Goal: Task Accomplishment & Management: Complete application form

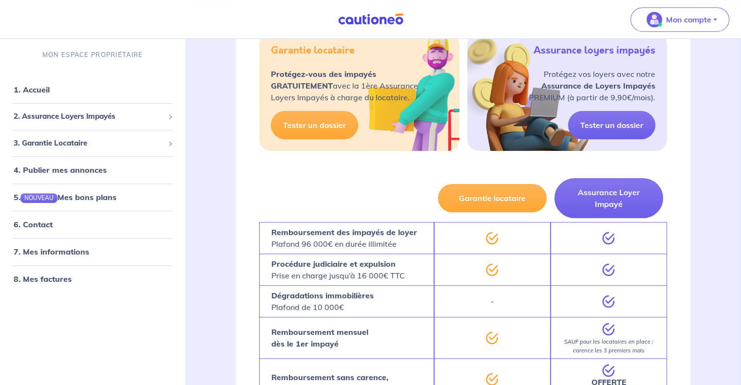
scroll to position [292, 0]
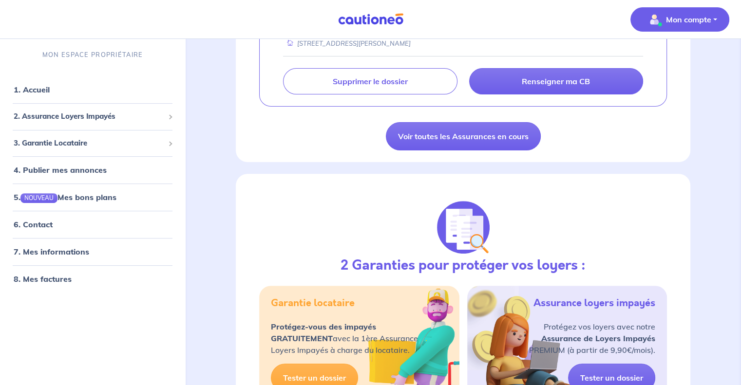
click at [693, 26] on span "Mon compte" at bounding box center [677, 20] width 69 height 16
click at [692, 54] on link "Mes informations" at bounding box center [670, 61] width 78 height 16
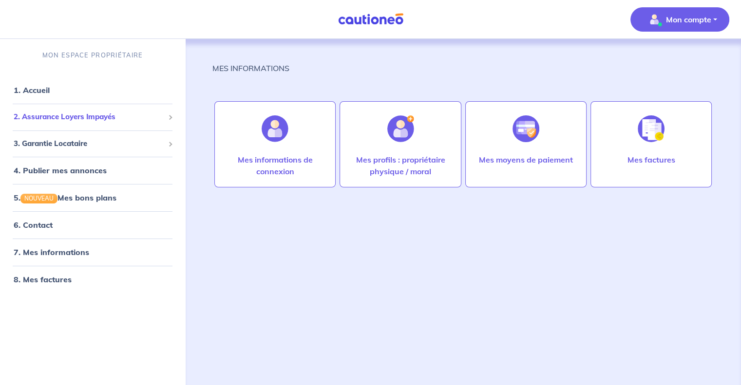
click at [78, 114] on span "2. Assurance Loyers Impayés" at bounding box center [89, 117] width 151 height 11
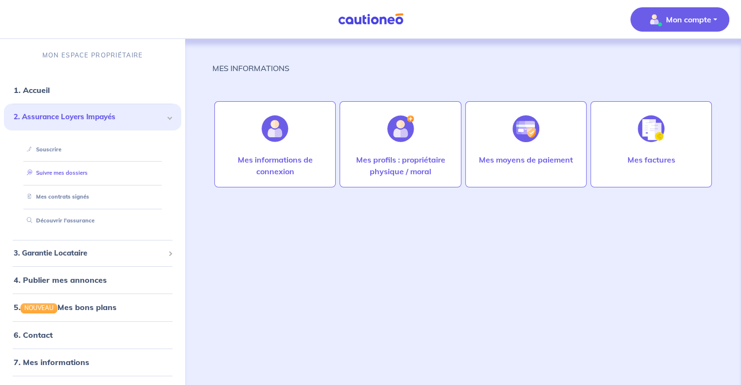
click at [57, 170] on link "Suivre mes dossiers" at bounding box center [55, 173] width 65 height 7
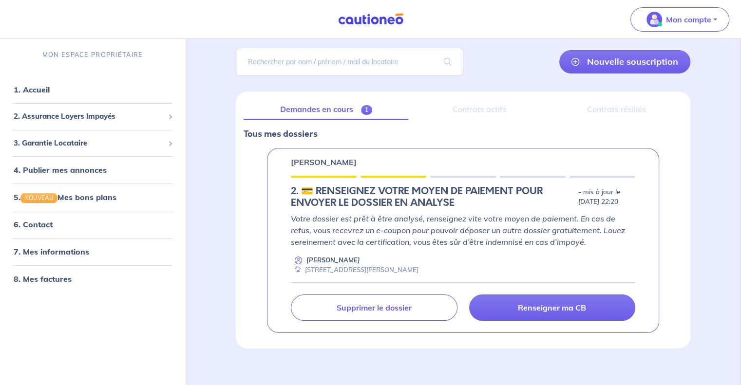
scroll to position [75, 0]
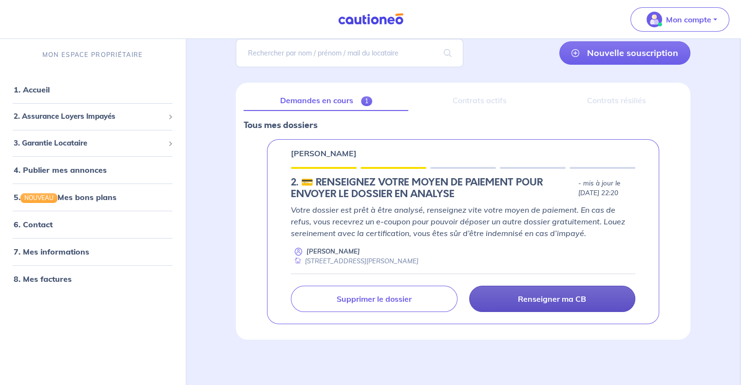
click at [533, 304] on link "Renseigner ma CB" at bounding box center [552, 299] width 166 height 26
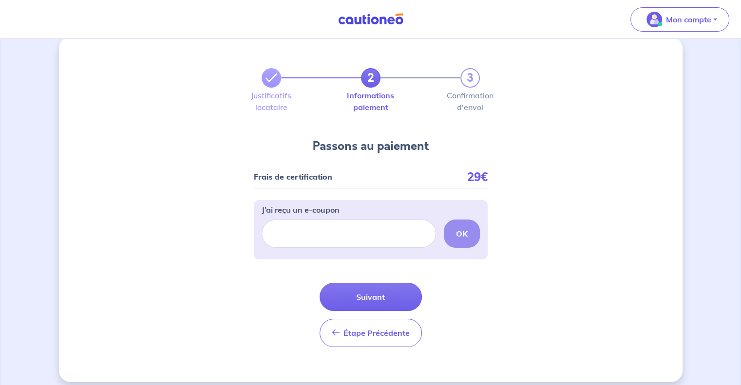
scroll to position [21, 0]
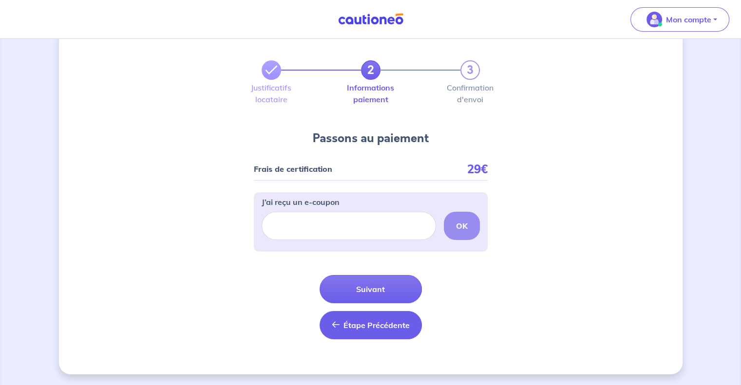
click at [387, 317] on button "Étape Précédente Précédent" at bounding box center [371, 325] width 102 height 28
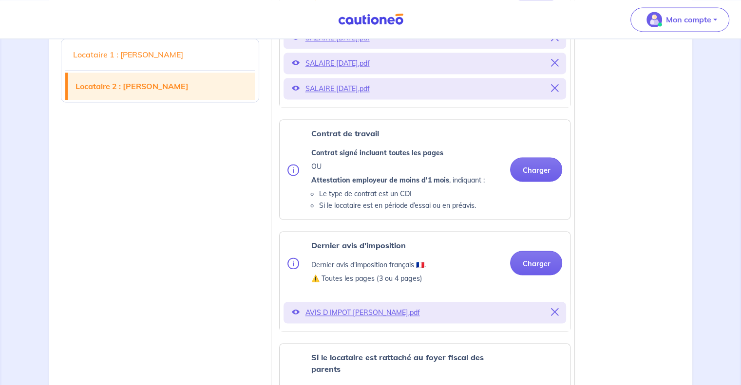
scroll to position [1462, 0]
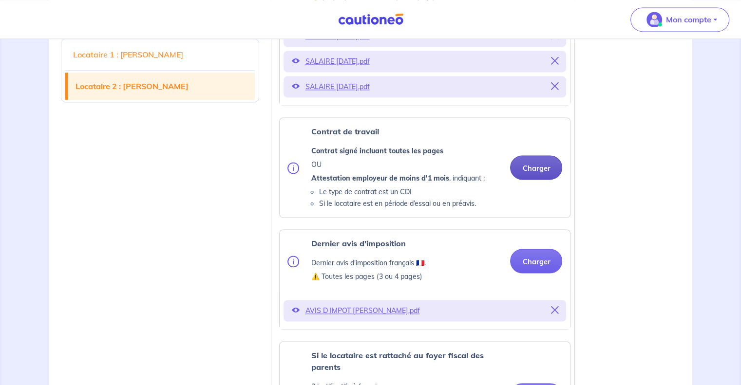
click at [534, 180] on button "Charger" at bounding box center [536, 167] width 52 height 24
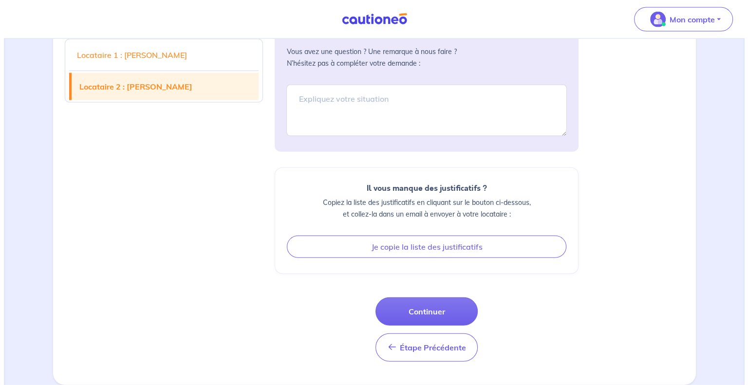
scroll to position [2195, 0]
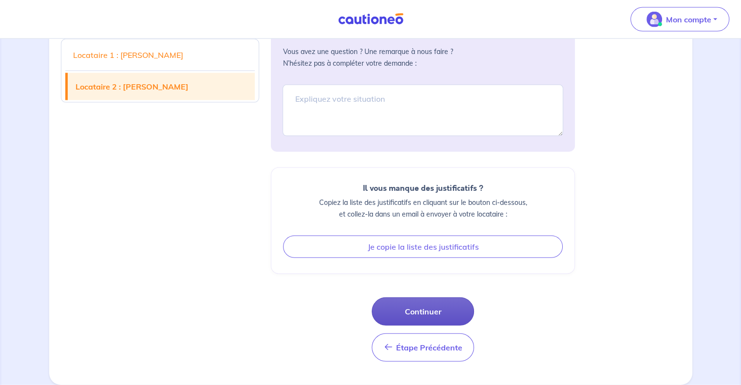
click at [442, 305] on button "Continuer" at bounding box center [423, 312] width 102 height 28
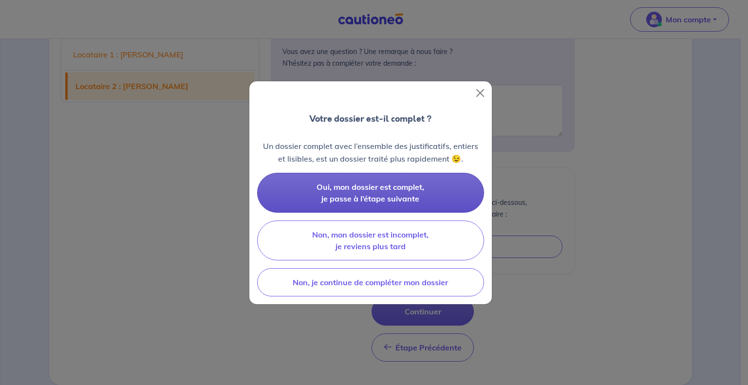
click at [406, 194] on span "Oui, mon dossier est complet, je passe à l’étape suivante" at bounding box center [371, 192] width 108 height 21
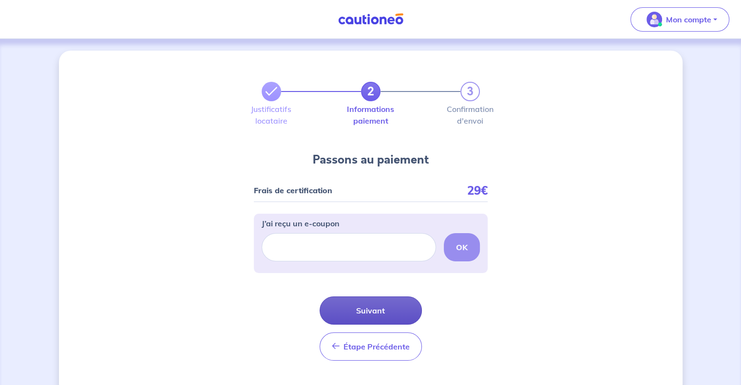
click at [376, 311] on button "Suivant" at bounding box center [371, 311] width 102 height 28
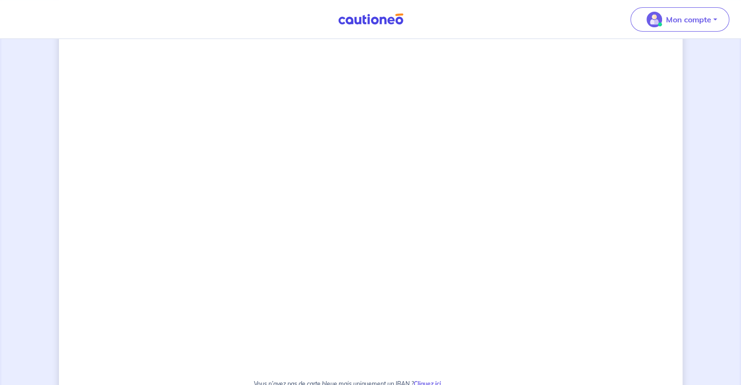
scroll to position [405, 0]
click at [205, 231] on div "2 3 Justificatifs locataire Informations paiement Confirmation d'envoi Passons …" at bounding box center [371, 119] width 624 height 946
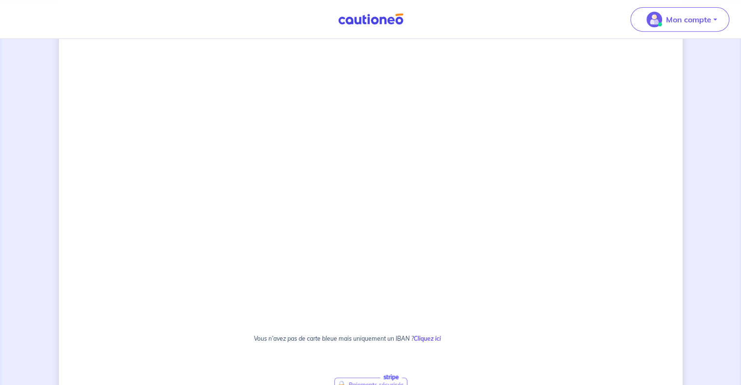
scroll to position [502, 0]
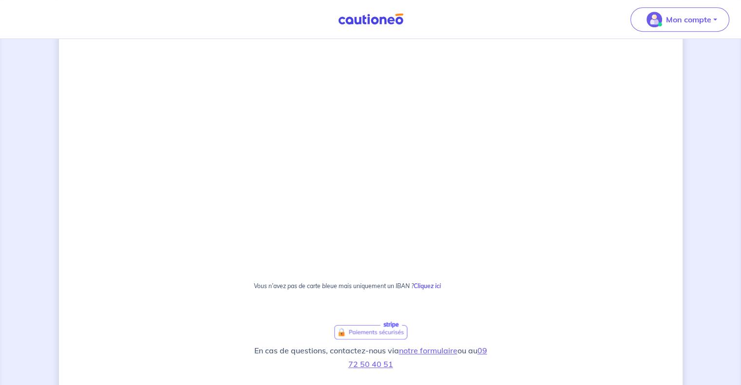
drag, startPoint x: 151, startPoint y: 207, endPoint x: 179, endPoint y: 185, distance: 36.1
click at [152, 208] on div "2 3 Justificatifs locataire Informations paiement Confirmation d'envoi Passons …" at bounding box center [371, 21] width 624 height 946
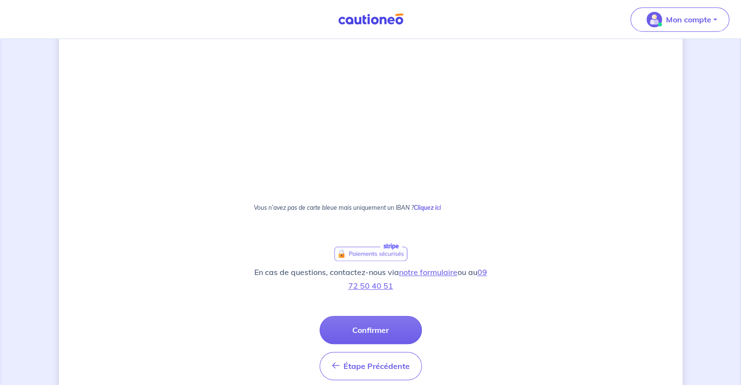
scroll to position [622, 0]
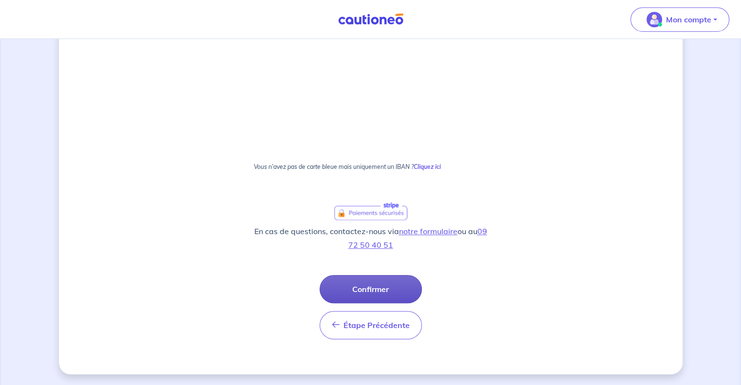
click at [349, 289] on button "Confirmer" at bounding box center [371, 289] width 102 height 28
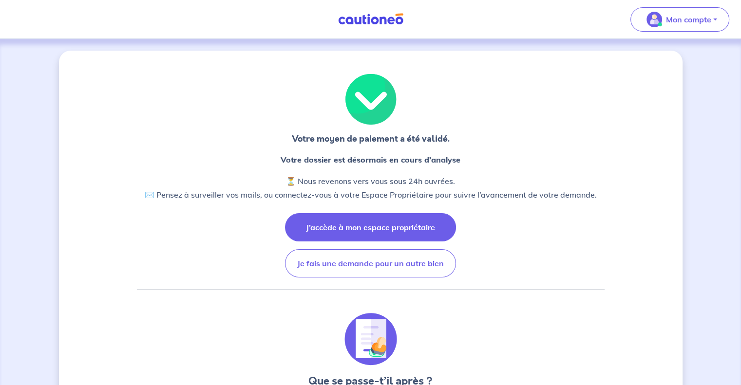
click at [402, 229] on button "J’accède à mon espace propriétaire" at bounding box center [370, 227] width 171 height 28
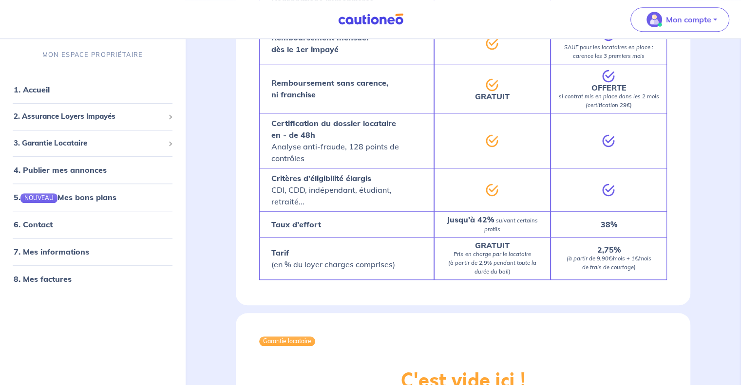
scroll to position [390, 0]
